Goal: Check status: Check status

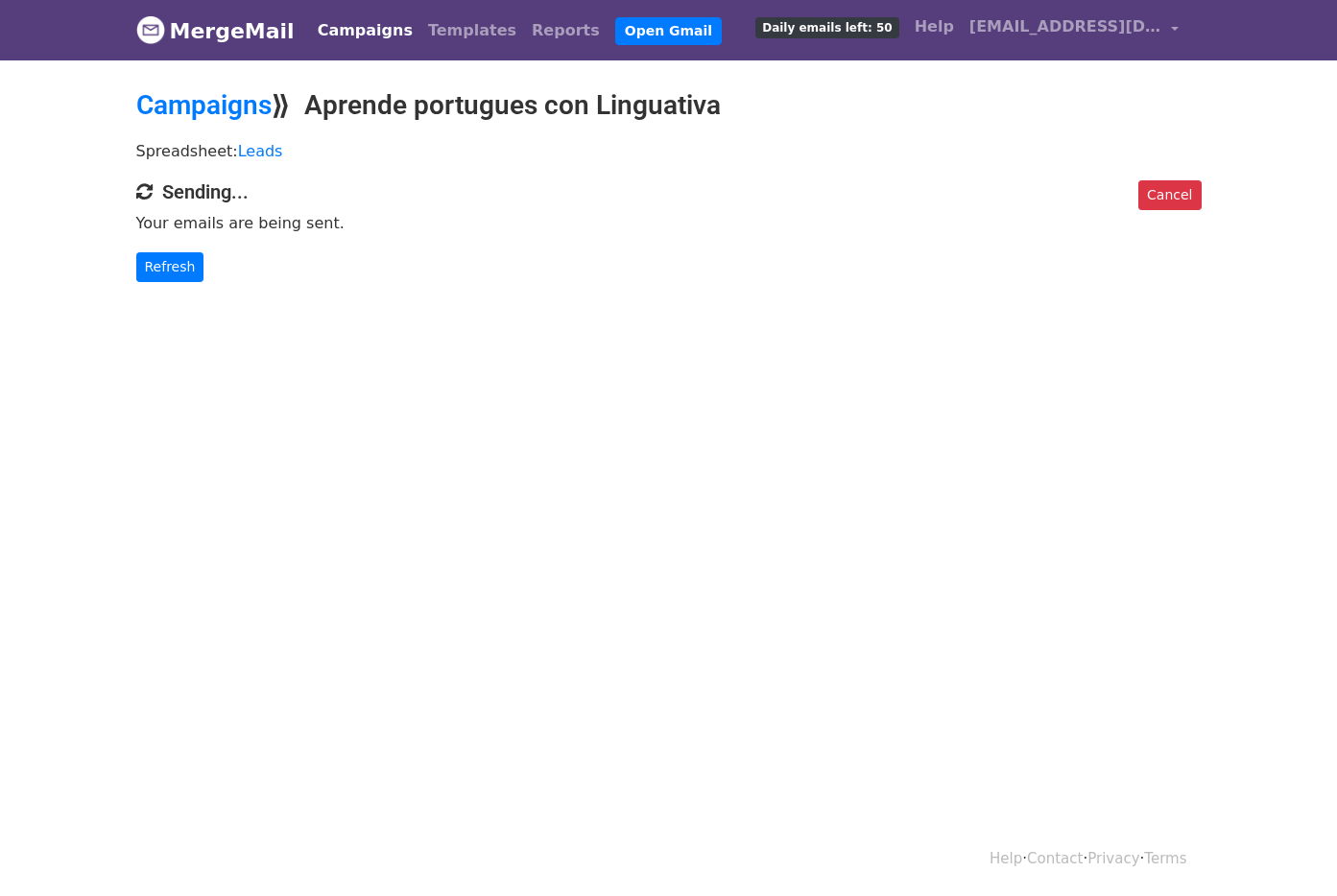
click at [352, 33] on link "Campaigns" at bounding box center [365, 31] width 110 height 38
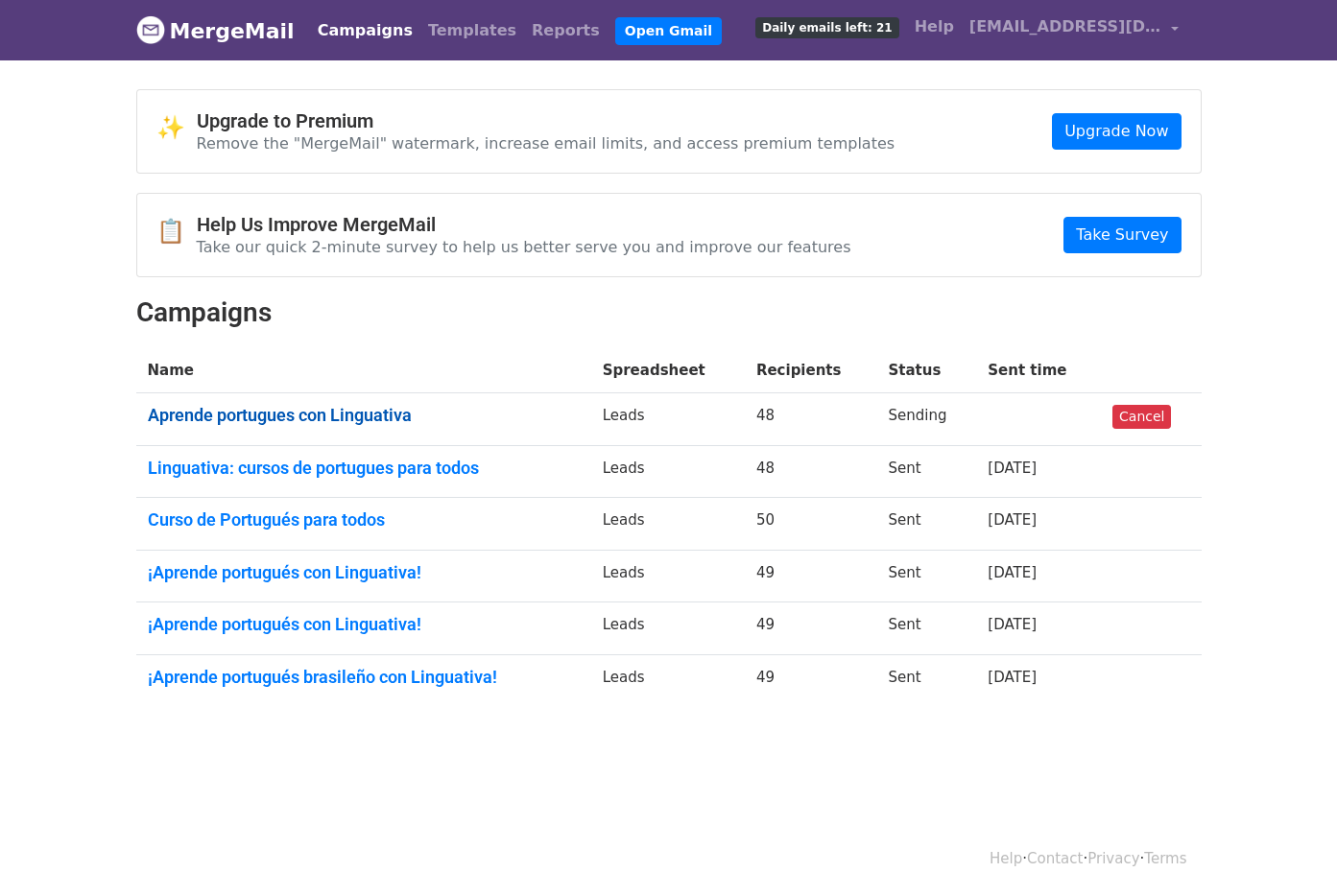
click at [362, 413] on link "Aprende portugues con Linguativa" at bounding box center [364, 415] width 432 height 21
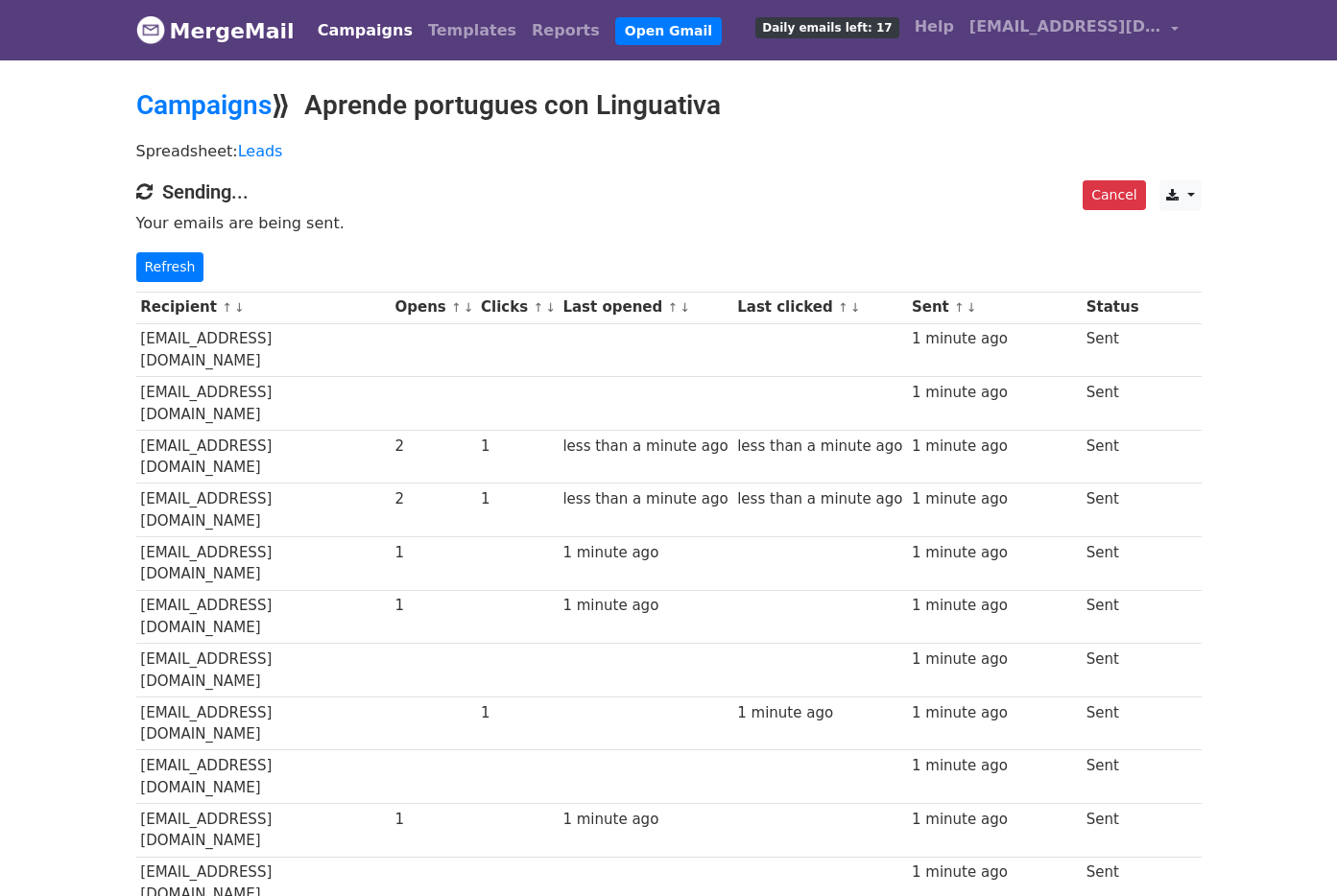
click at [471, 310] on small "↑ ↓" at bounding box center [461, 308] width 20 height 15
click at [474, 308] on link "↓" at bounding box center [468, 308] width 11 height 15
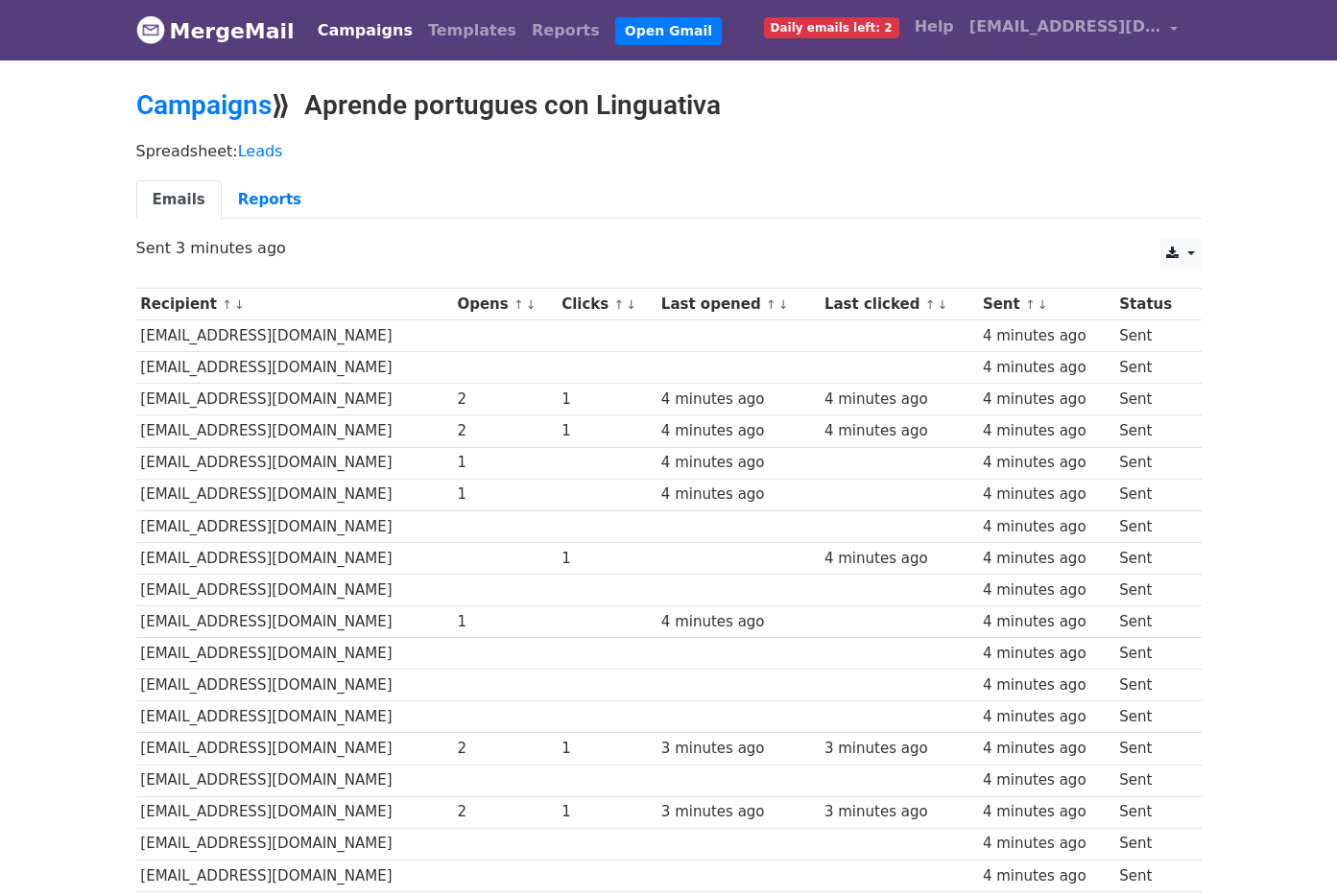
click at [525, 304] on link "↑" at bounding box center [519, 305] width 11 height 15
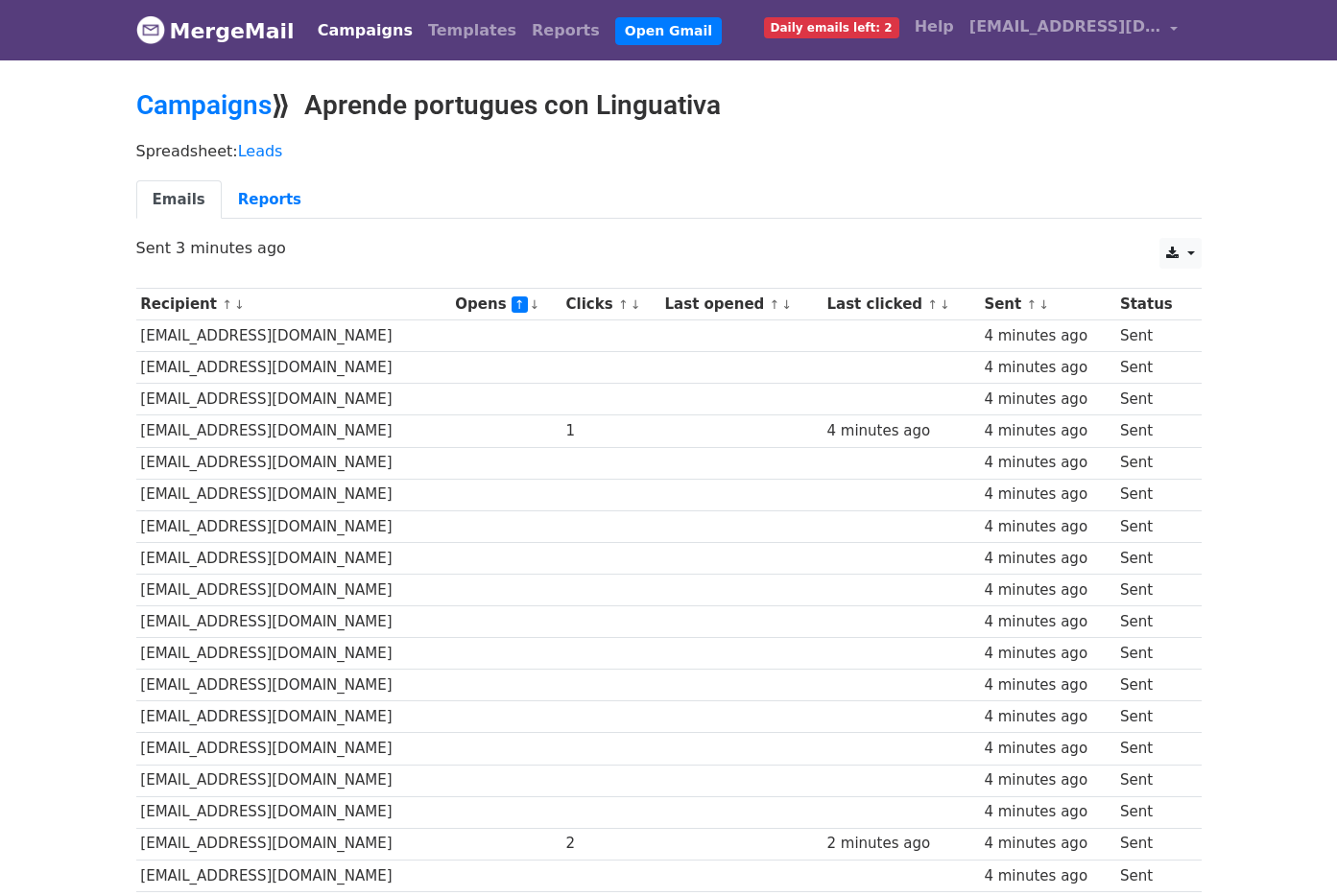
click at [540, 308] on link "↓" at bounding box center [534, 305] width 11 height 15
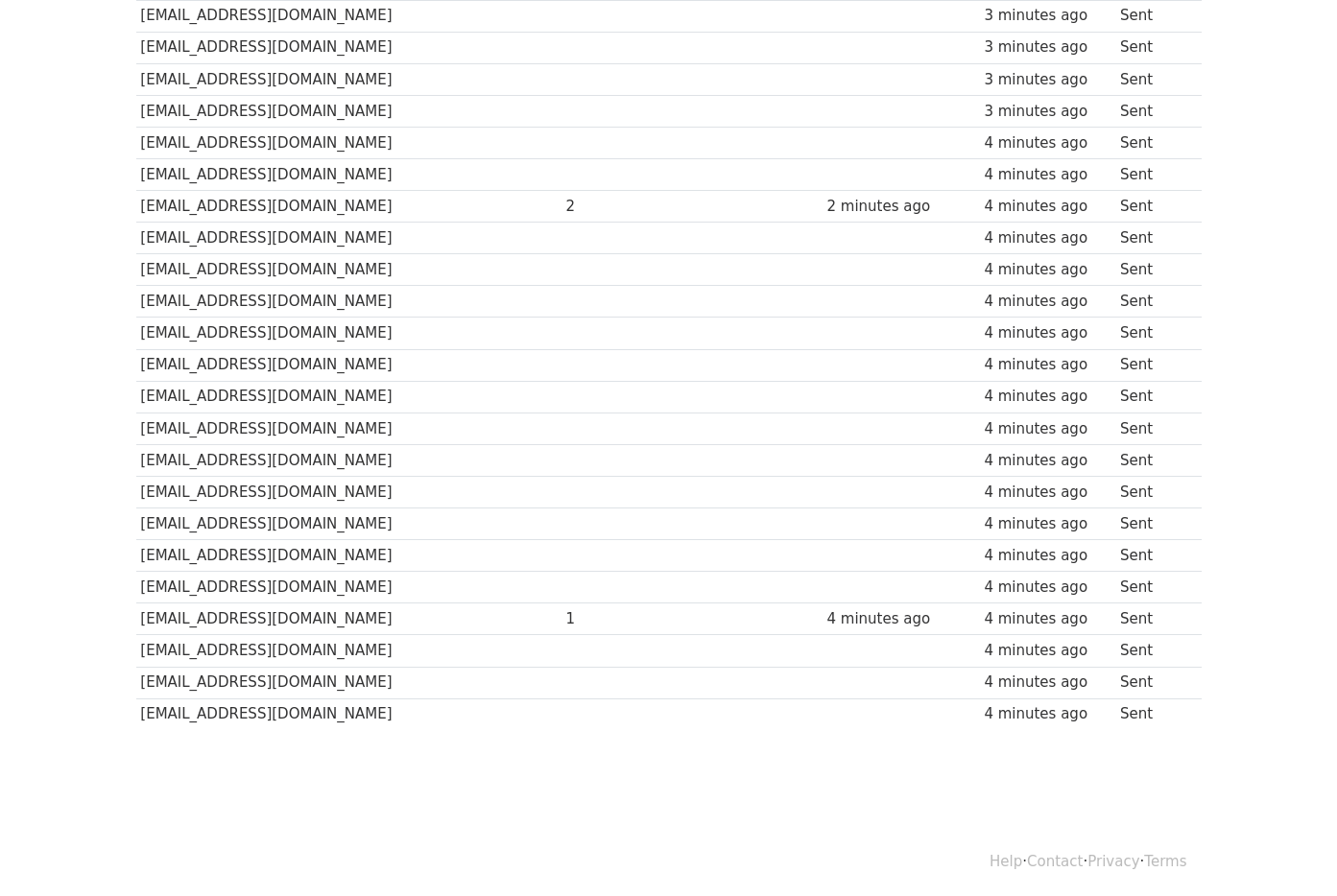
scroll to position [1118, 0]
